Goal: Information Seeking & Learning: Learn about a topic

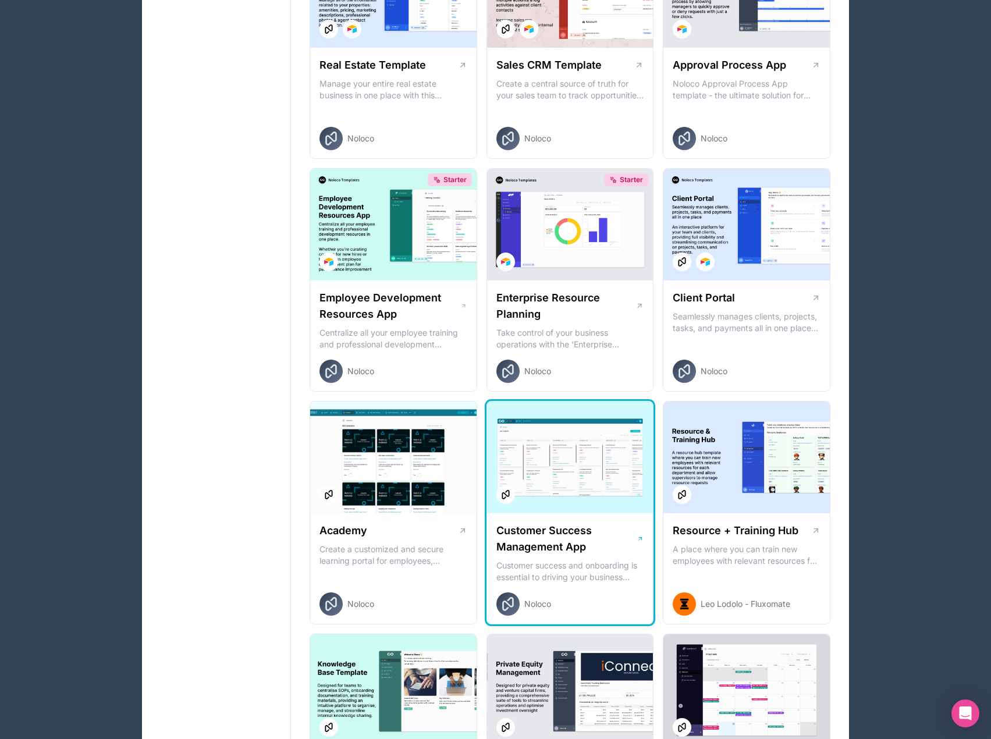
scroll to position [873, 0]
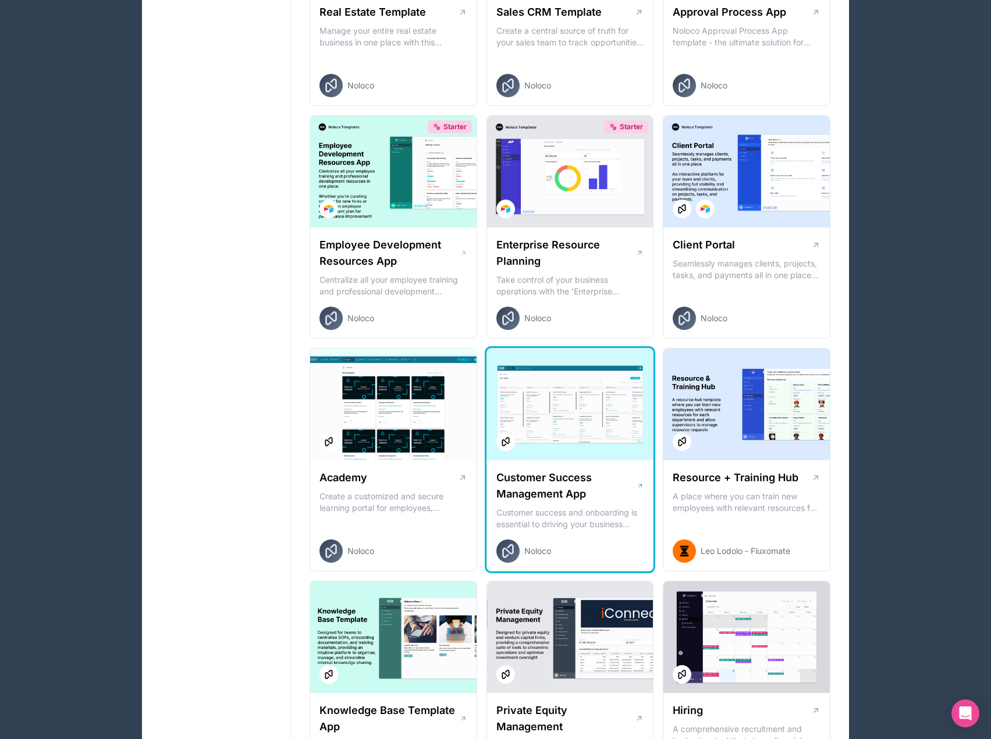
drag, startPoint x: 590, startPoint y: 502, endPoint x: 529, endPoint y: 499, distance: 61.2
click at [529, 499] on h1 "Customer Success Management App" at bounding box center [566, 486] width 141 height 33
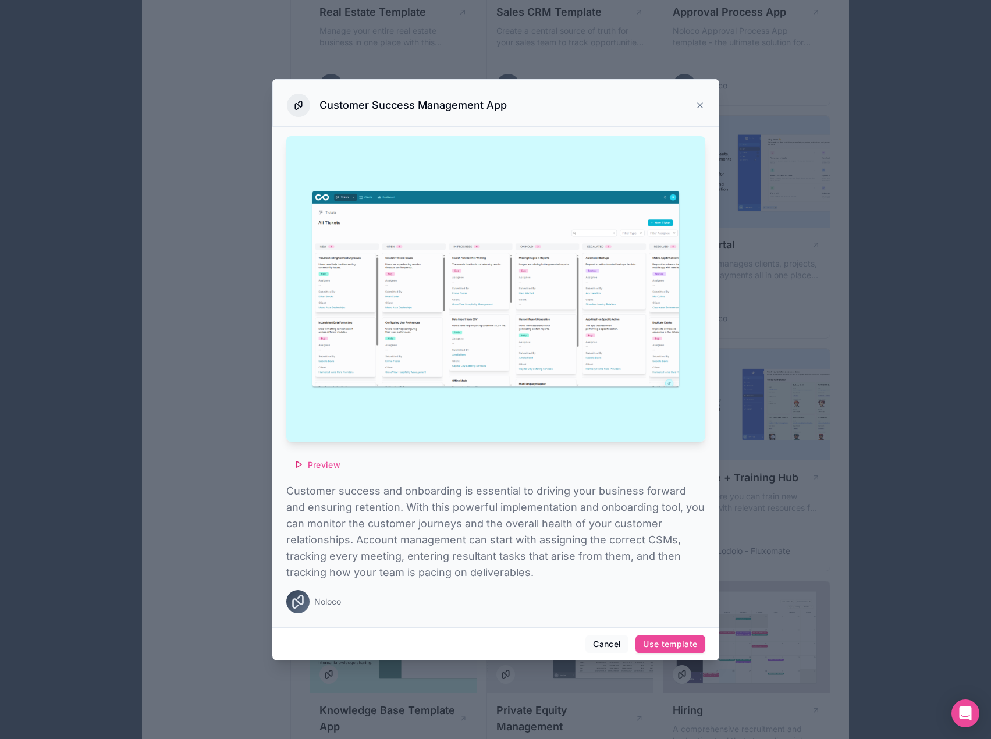
click at [425, 359] on img at bounding box center [495, 289] width 419 height 306
click at [335, 459] on button "Preview" at bounding box center [317, 465] width 62 height 19
click at [698, 106] on icon at bounding box center [700, 105] width 9 height 9
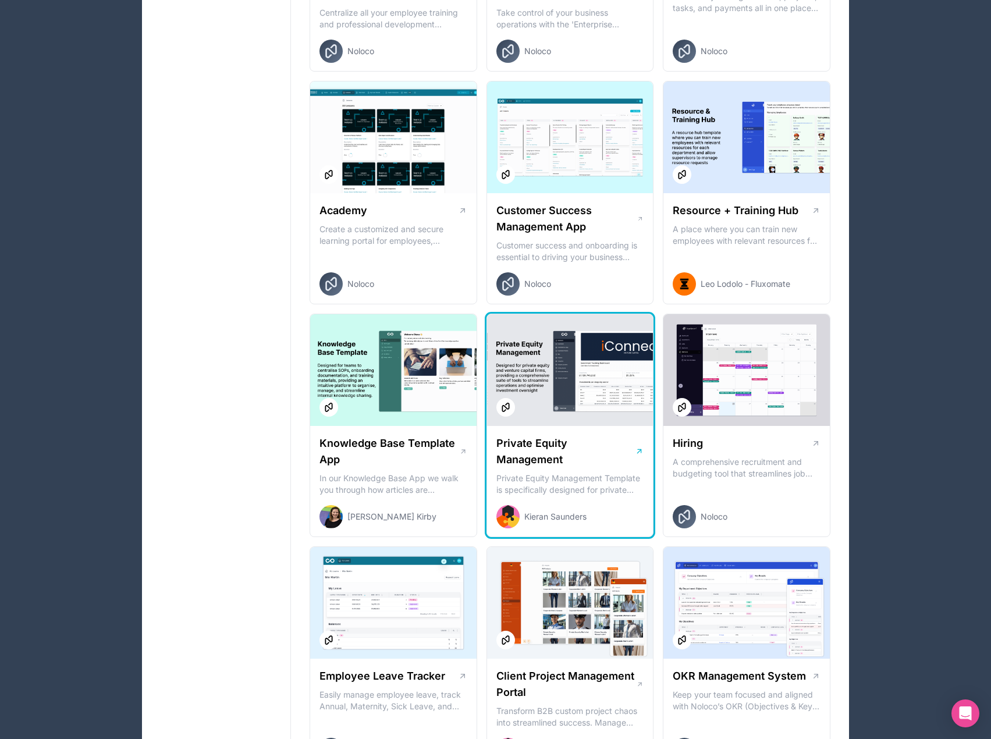
scroll to position [1164, 0]
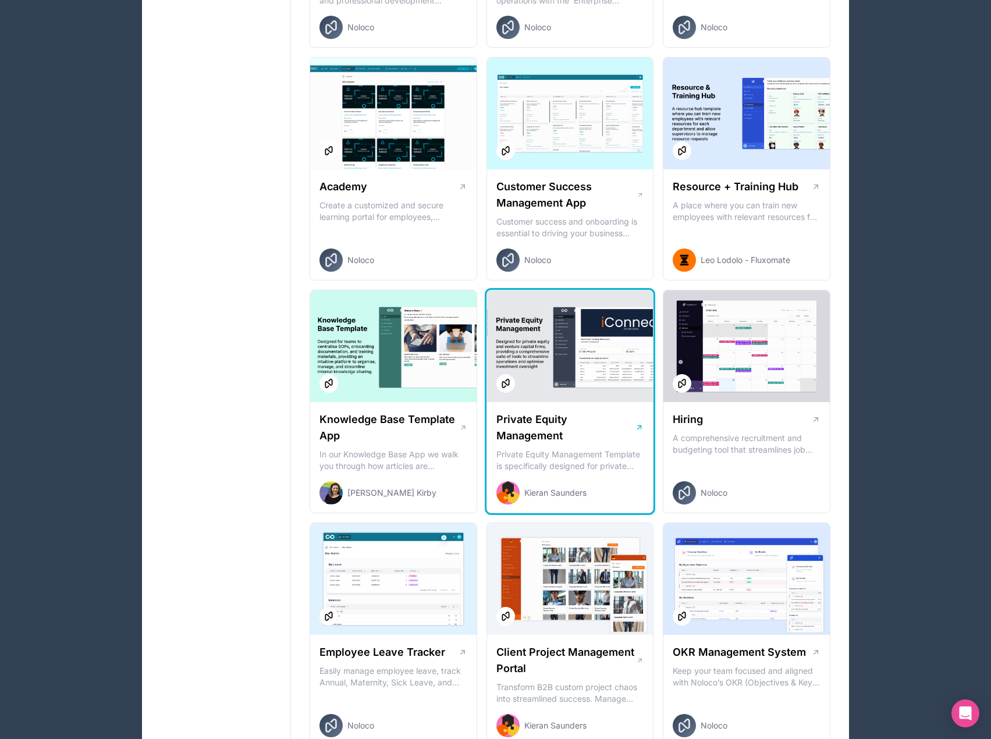
click at [555, 426] on h1 "Private Equity Management" at bounding box center [565, 427] width 139 height 33
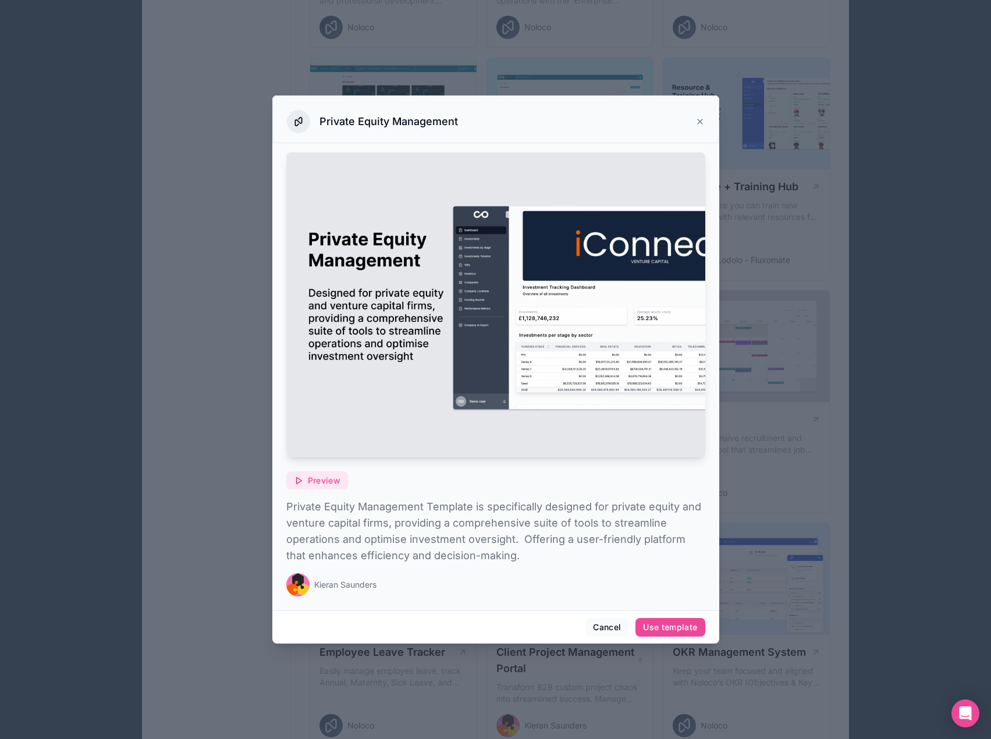
click at [334, 488] on button "Preview" at bounding box center [317, 480] width 62 height 19
click at [601, 629] on button "Cancel" at bounding box center [607, 627] width 43 height 19
